Goal: Task Accomplishment & Management: Use online tool/utility

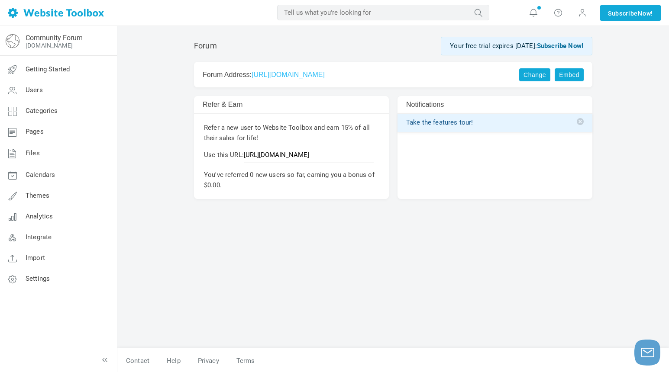
click at [578, 76] on link "Embed" at bounding box center [569, 74] width 29 height 13
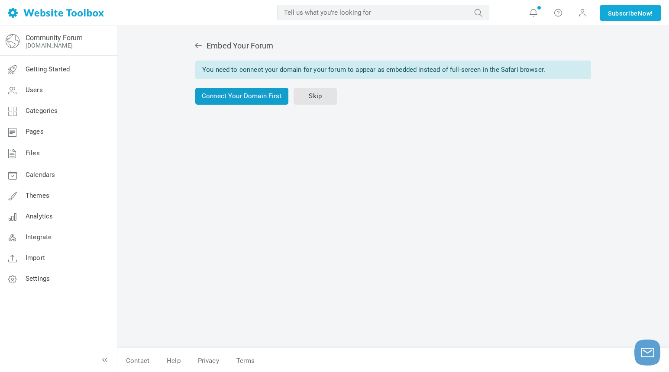
click at [233, 96] on link "Connect Your Domain First" at bounding box center [241, 96] width 93 height 17
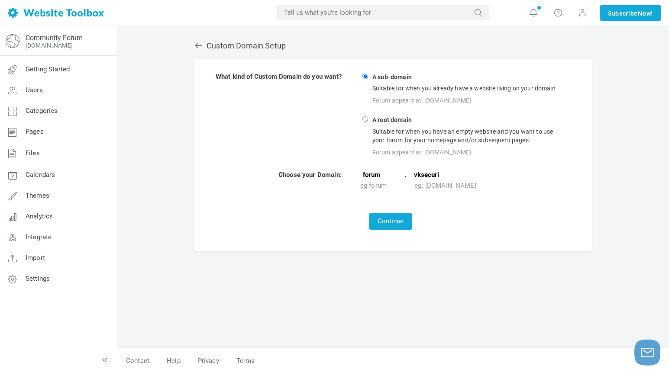
type input "vksecuri"
click at [368, 119] on input "A root domain Suitable for when you have an empty website and you want to use y…" at bounding box center [366, 120] width 6 height 6
radio input "true"
type input "www"
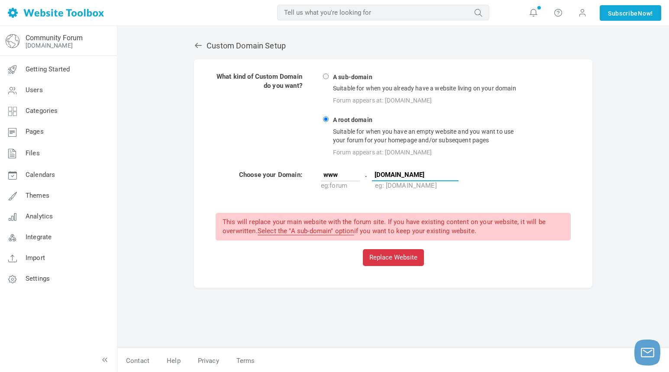
type input "[DOMAIN_NAME]"
click at [606, 189] on div "Custom Domain Setup What kind of Custom Domain do you want? A sub-domain Suitab…" at bounding box center [393, 199] width 552 height 347
click at [326, 74] on input "A sub-domain Suitable for when you already have a website living on your domain…" at bounding box center [326, 77] width 6 height 6
radio input "true"
type input "forum"
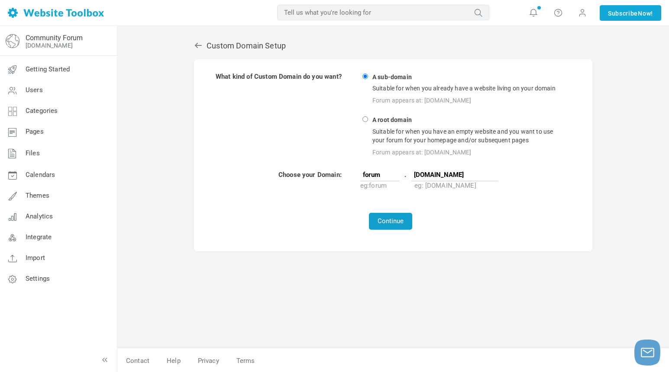
click at [400, 222] on button "Continue" at bounding box center [390, 221] width 43 height 17
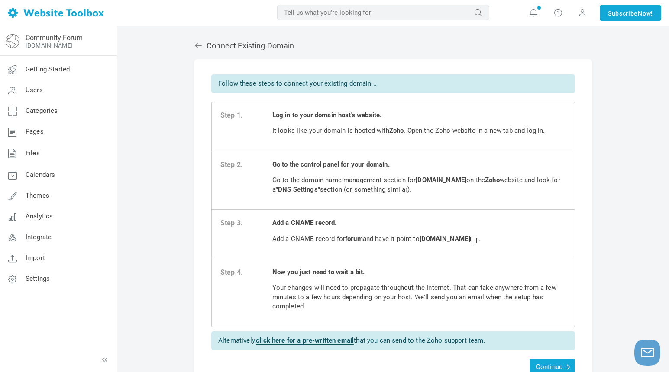
click at [198, 45] on icon at bounding box center [198, 45] width 7 height 5
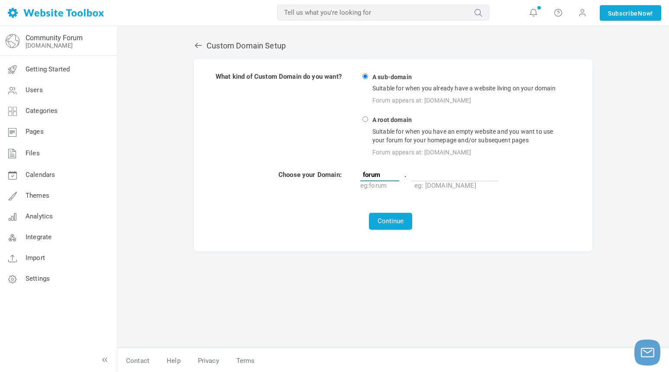
click at [375, 176] on input "forum" at bounding box center [379, 174] width 39 height 13
click at [432, 174] on input "text" at bounding box center [454, 174] width 87 height 13
click at [385, 173] on input "forum" at bounding box center [379, 174] width 39 height 13
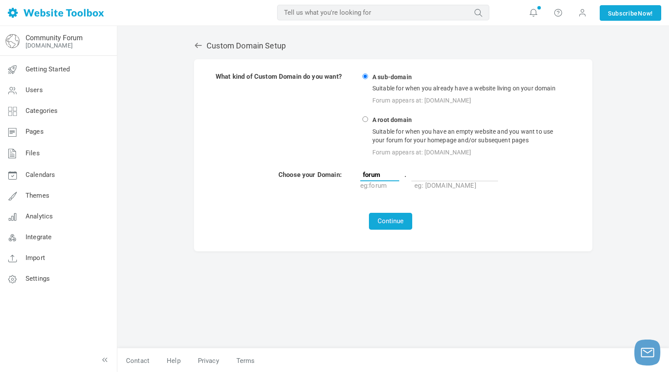
click at [385, 173] on input "forum" at bounding box center [379, 174] width 39 height 13
click at [455, 177] on input "text" at bounding box center [454, 174] width 87 height 13
type input "vksecurities.com"
click at [493, 217] on div "Continue" at bounding box center [391, 221] width 350 height 17
click at [392, 220] on button "Continue" at bounding box center [390, 221] width 43 height 17
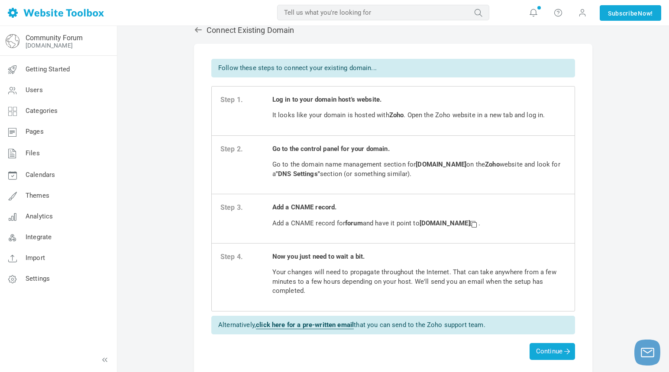
scroll to position [16, 0]
drag, startPoint x: 424, startPoint y: 224, endPoint x: 508, endPoint y: 222, distance: 83.6
click at [479, 222] on strong "[DOMAIN_NAME]" at bounding box center [449, 223] width 59 height 8
click at [476, 222] on span at bounding box center [473, 223] width 6 height 6
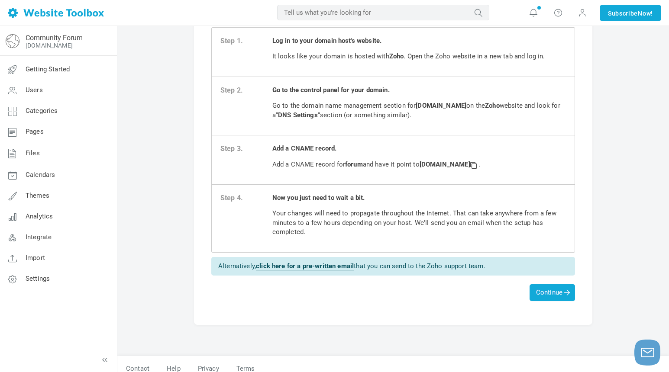
scroll to position [72, 0]
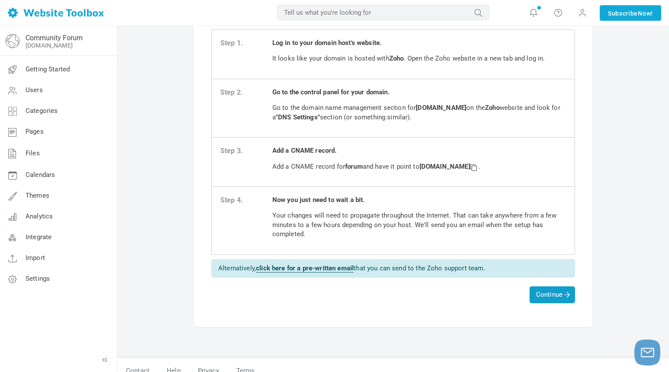
click at [538, 294] on span "Continue" at bounding box center [552, 295] width 32 height 8
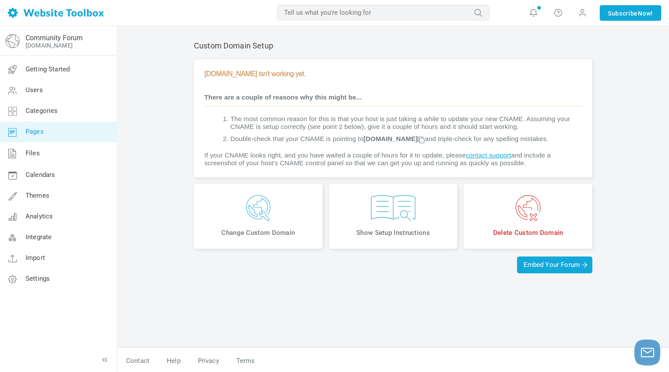
click at [37, 131] on span "Pages" at bounding box center [35, 132] width 18 height 8
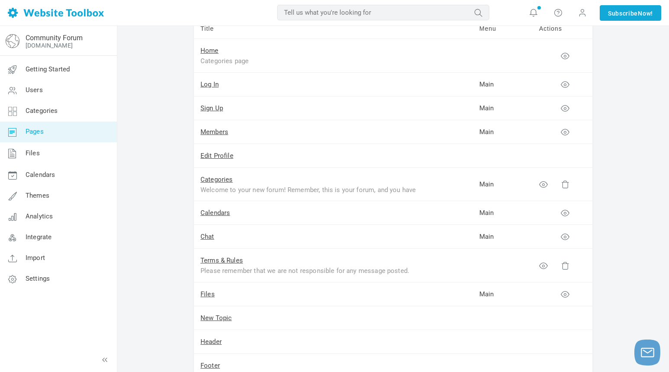
scroll to position [72, 0]
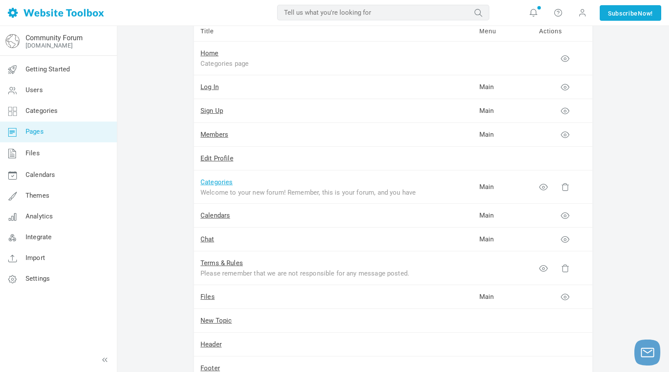
click at [218, 185] on link "Categories" at bounding box center [217, 182] width 32 height 8
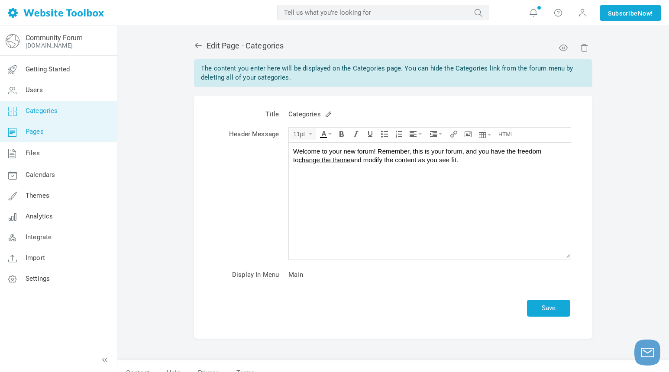
click at [48, 113] on span "Categories" at bounding box center [42, 111] width 32 height 8
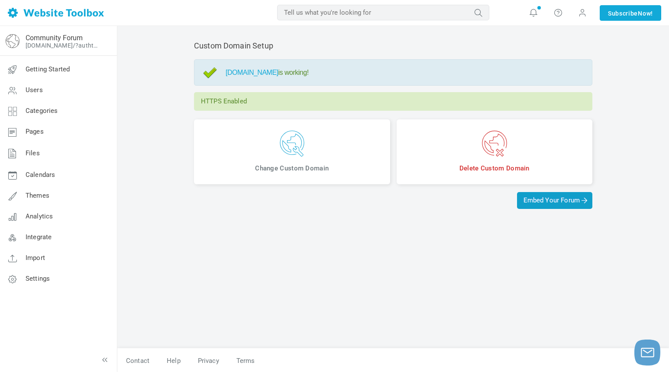
click at [545, 201] on span "Embed Your Forum" at bounding box center [555, 201] width 62 height 8
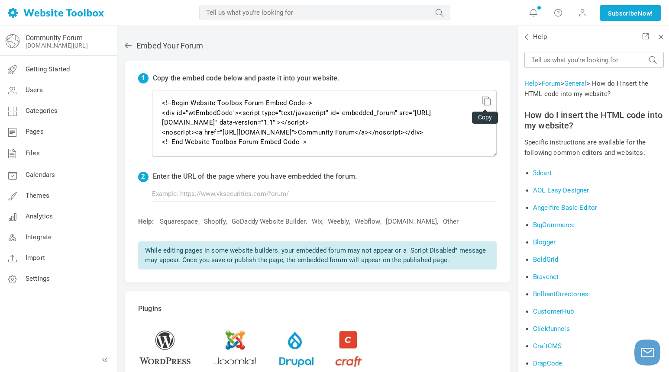
click at [485, 103] on icon at bounding box center [485, 100] width 6 height 6
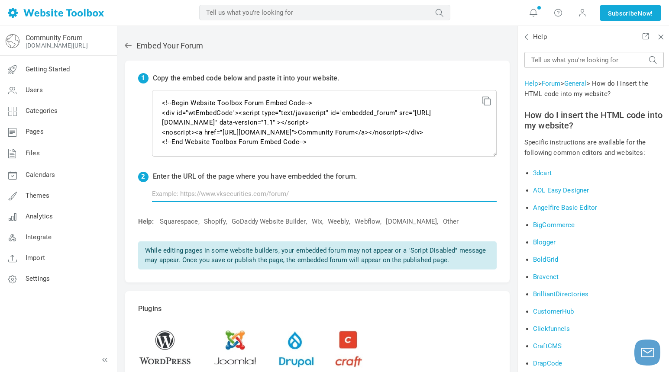
click at [204, 197] on input "text" at bounding box center [324, 194] width 345 height 16
paste input "https://sitepreview-891592082.zohositescontent.com/zcms/preview/verified-accoun…"
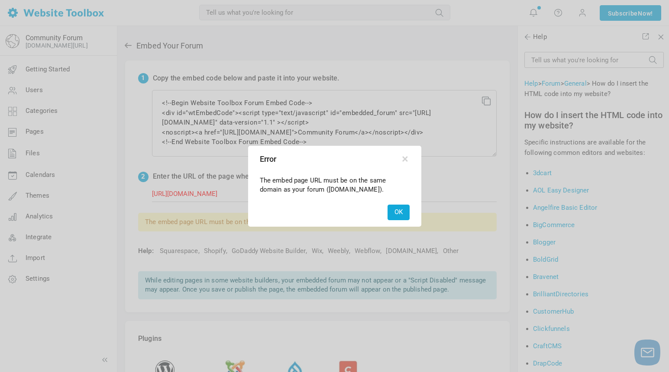
click at [396, 212] on button "OK" at bounding box center [399, 212] width 22 height 15
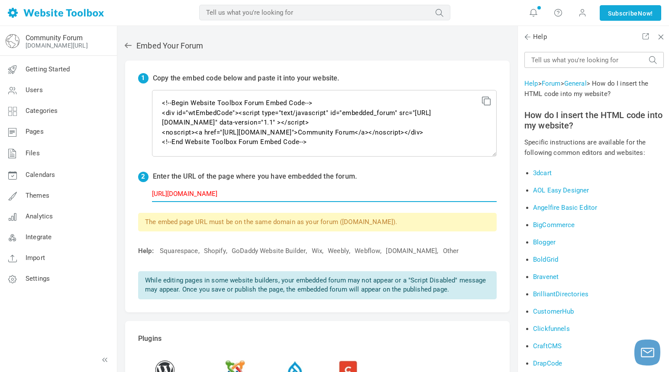
click at [173, 191] on input "https://sitepreview-891592082.zohositescontent.com/zcms/preview/verified-accoun…" at bounding box center [324, 194] width 345 height 16
click at [350, 194] on input "https://sitepreview-891592082.zohositescontent.com/zcms/preview/verified-accoun…" at bounding box center [324, 194] width 345 height 16
type input "https://vksecurities.com/social-media-imposters"
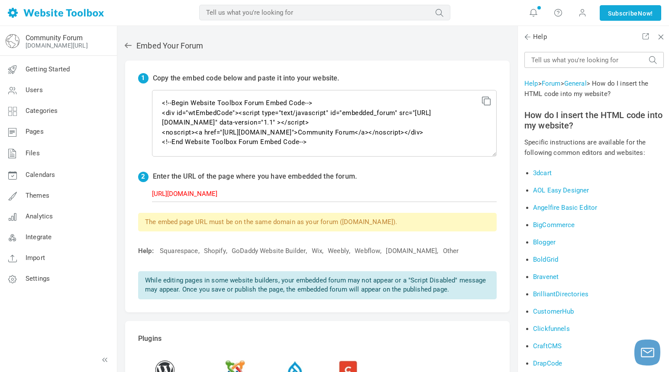
click at [265, 213] on div "The embed page URL must be on the same domain as your forum (vksecurities.com)." at bounding box center [317, 222] width 359 height 19
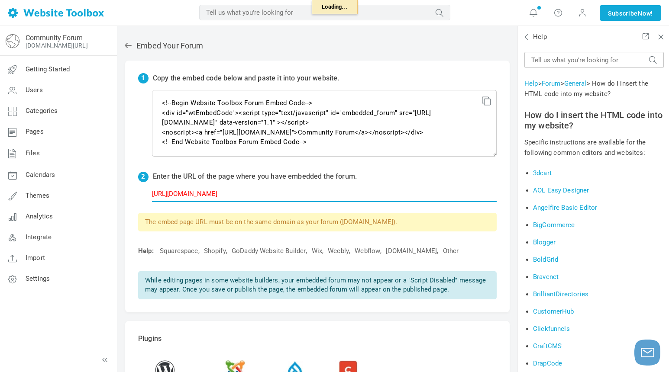
click at [292, 191] on input "https://vksecurities.com/social-media-imposters" at bounding box center [324, 194] width 345 height 16
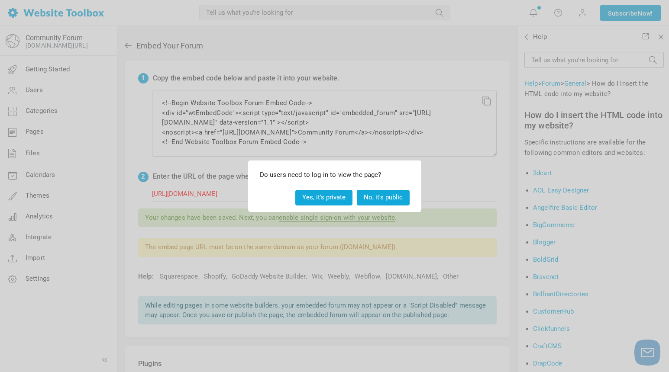
click at [305, 199] on button "Yes, it's private" at bounding box center [323, 197] width 57 height 15
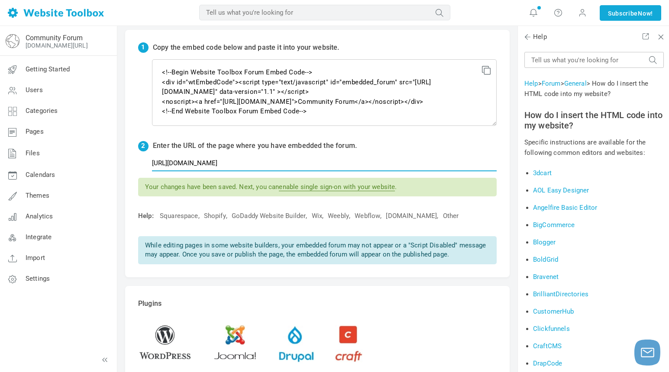
scroll to position [32, 0]
